Goal: Understand process/instructions: Learn how to perform a task or action

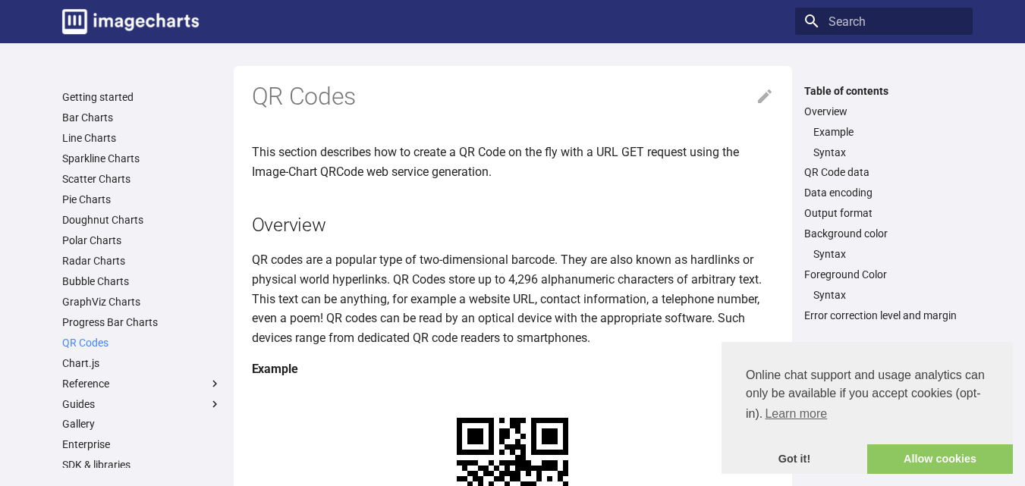
click at [92, 348] on link "QR Codes" at bounding box center [141, 343] width 159 height 14
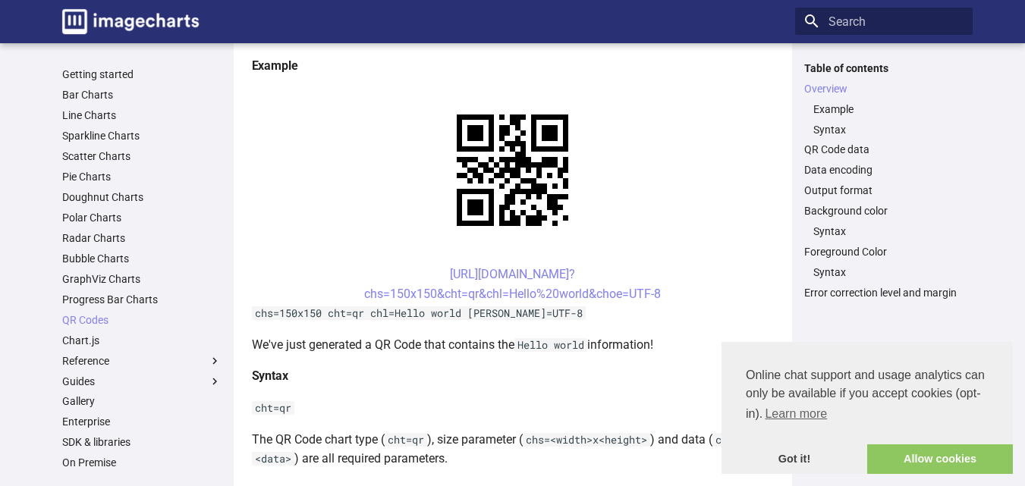
scroll to position [281, 0]
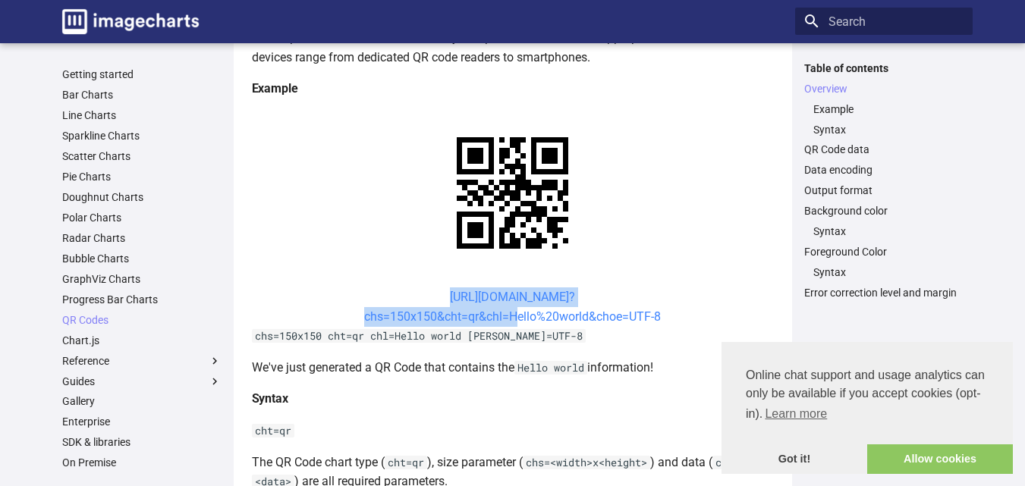
drag, startPoint x: 423, startPoint y: 150, endPoint x: 509, endPoint y: 176, distance: 89.6
click at [509, 288] on center "https://image-charts.com/chart? chs=150x150&cht=qr&chl=Hello%20world&choe=UTF-8" at bounding box center [513, 307] width 522 height 39
copy link "https://image-charts.com/chart? chs=150x150&cht=qr&chl="
